Goal: Find specific page/section: Find specific page/section

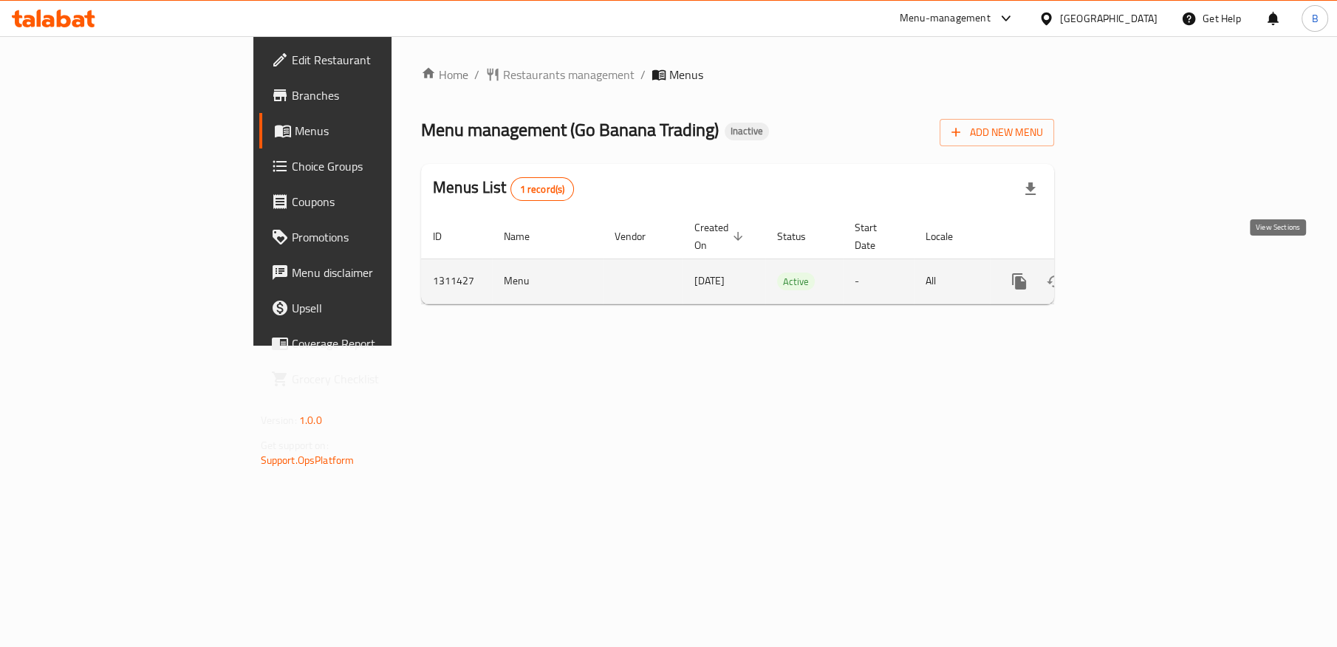
click at [1144, 269] on link "enhanced table" at bounding box center [1125, 281] width 35 height 35
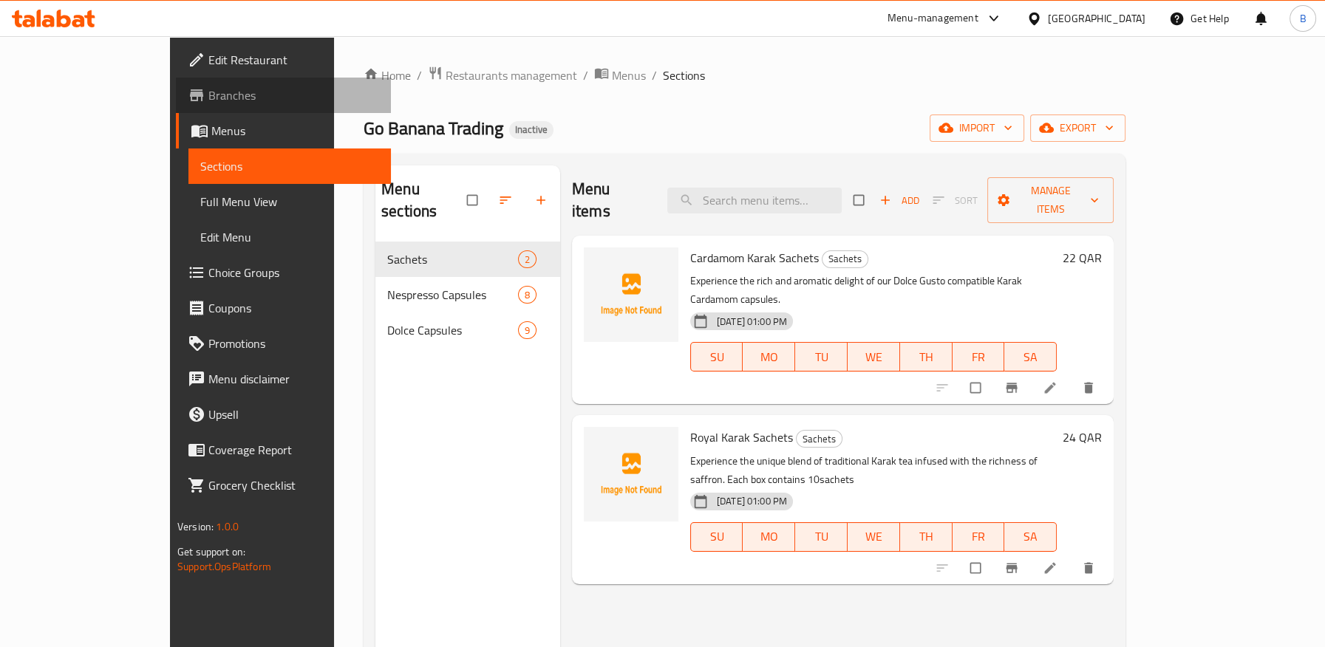
click at [208, 88] on span "Branches" at bounding box center [293, 95] width 171 height 18
